Goal: Task Accomplishment & Management: Complete application form

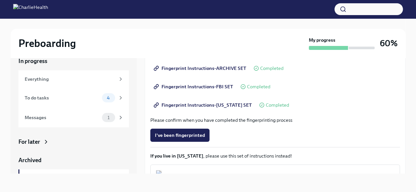
scroll to position [97, 0]
click at [65, 97] on div "To do tasks" at bounding box center [62, 97] width 75 height 7
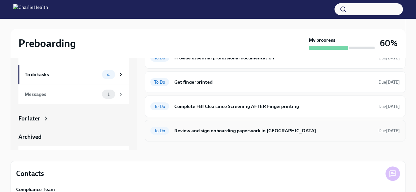
scroll to position [35, 0]
click at [210, 132] on h6 "Review and sign onboarding paperwork in [GEOGRAPHIC_DATA]" at bounding box center [273, 130] width 199 height 7
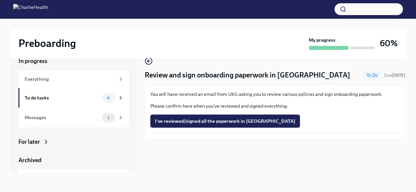
scroll to position [11, 0]
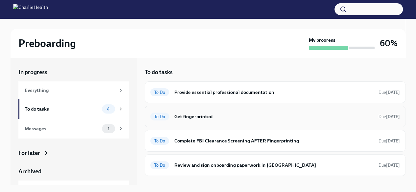
scroll to position [62, 0]
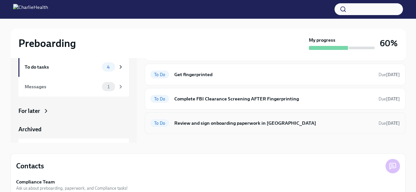
click at [217, 126] on h6 "Review and sign onboarding paperwork in [GEOGRAPHIC_DATA]" at bounding box center [273, 123] width 199 height 7
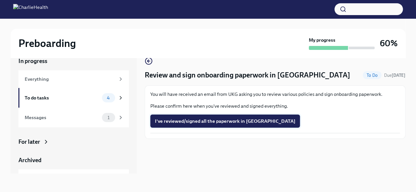
click at [210, 122] on span "I've reviewed/signed all the paperwork in [GEOGRAPHIC_DATA]" at bounding box center [225, 121] width 140 height 7
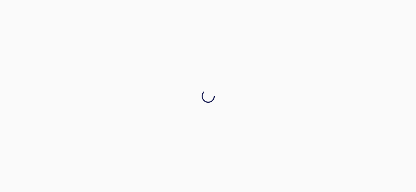
scroll to position [0, 0]
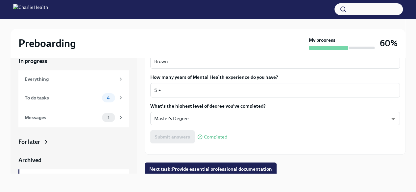
scroll to position [625, 0]
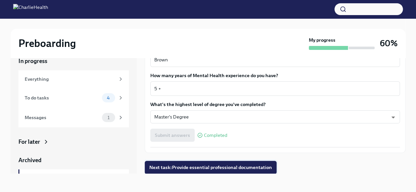
click at [182, 167] on span "Next task : Provide essential professional documentation" at bounding box center [210, 167] width 123 height 7
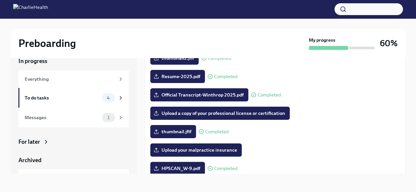
scroll to position [69, 0]
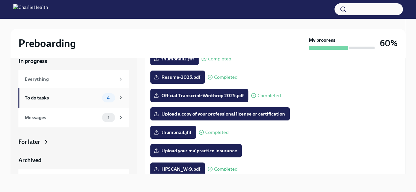
click at [82, 101] on div "To do tasks" at bounding box center [62, 97] width 75 height 7
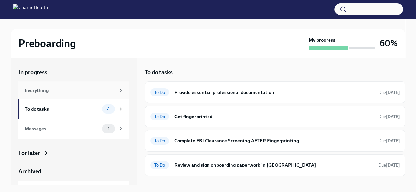
click at [51, 86] on div "Everything" at bounding box center [73, 90] width 110 height 18
